Goal: Information Seeking & Learning: Learn about a topic

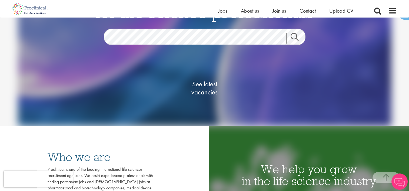
scroll to position [108, 0]
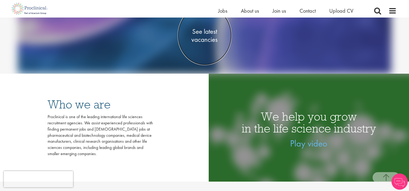
click at [197, 38] on span "See latest vacancies" at bounding box center [205, 36] width 54 height 16
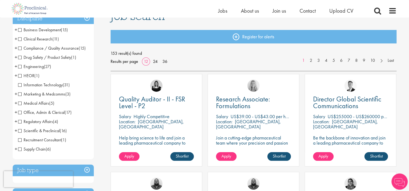
scroll to position [54, 0]
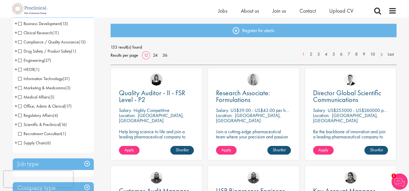
click at [18, 32] on span "Clinical Research" at bounding box center [35, 33] width 34 height 6
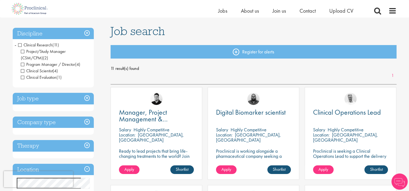
scroll to position [27, 0]
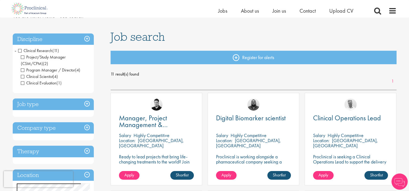
click at [86, 40] on h3 "Discipline" at bounding box center [53, 40] width 81 height 12
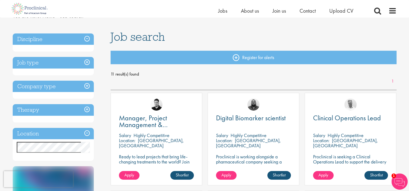
click at [86, 40] on h3 "Discipline" at bounding box center [53, 40] width 81 height 12
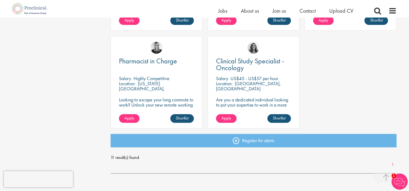
scroll to position [378, 0]
click at [231, 64] on span "Clinical Study Specialist - Oncology" at bounding box center [250, 64] width 68 height 16
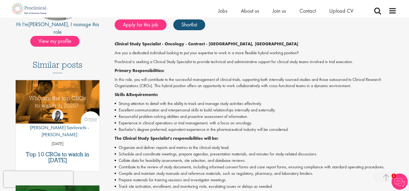
scroll to position [108, 0]
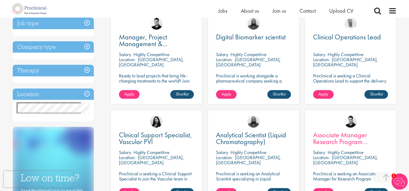
scroll to position [81, 0]
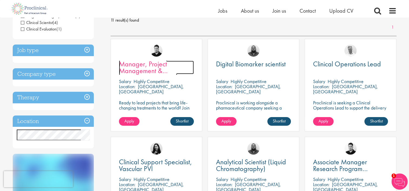
click at [143, 65] on span "Manager, Project Management & Operational Delivery" at bounding box center [148, 70] width 58 height 23
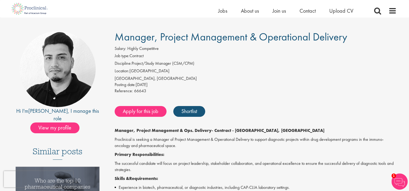
scroll to position [27, 0]
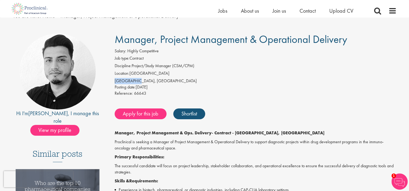
drag, startPoint x: 137, startPoint y: 79, endPoint x: 115, endPoint y: 83, distance: 21.9
click at [115, 83] on div "[GEOGRAPHIC_DATA], [GEOGRAPHIC_DATA]" at bounding box center [256, 81] width 282 height 6
drag, startPoint x: 115, startPoint y: 83, endPoint x: 123, endPoint y: 84, distance: 8.0
